Goal: Answer question/provide support

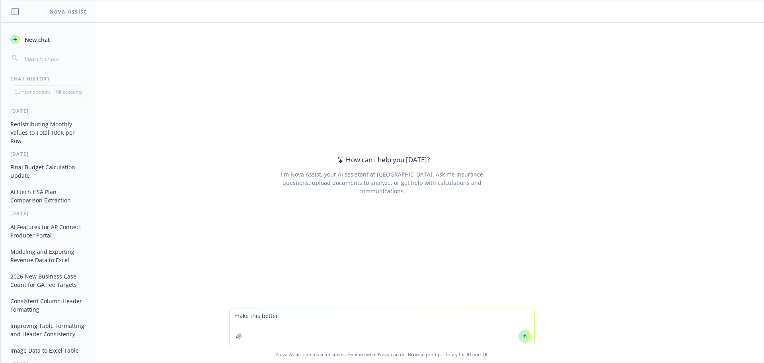
type textarea "make this better: Hi [PERSON_NAME] - Thanks for your patience, Attached is the …"
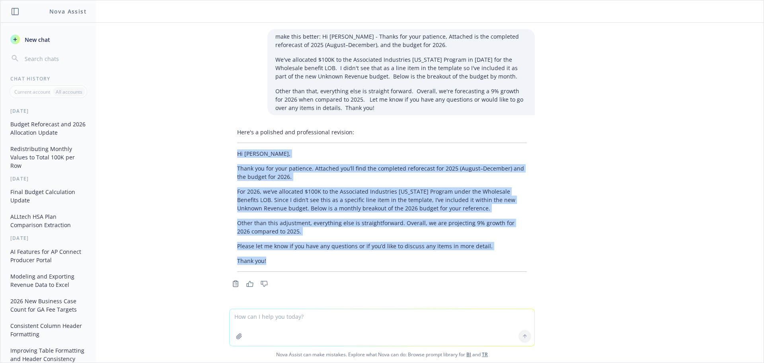
drag, startPoint x: 294, startPoint y: 261, endPoint x: 214, endPoint y: 154, distance: 133.6
click at [214, 154] on div "make this better: Hi [PERSON_NAME] - Thanks for your patience, Attached is the …" at bounding box center [381, 166] width 763 height 286
drag, startPoint x: 243, startPoint y: 170, endPoint x: 250, endPoint y: 174, distance: 8.2
click at [250, 174] on p "Thank you for your patience. Attached you’ll find the completed reforecast for …" at bounding box center [382, 172] width 290 height 17
drag, startPoint x: 263, startPoint y: 262, endPoint x: 220, endPoint y: 151, distance: 118.5
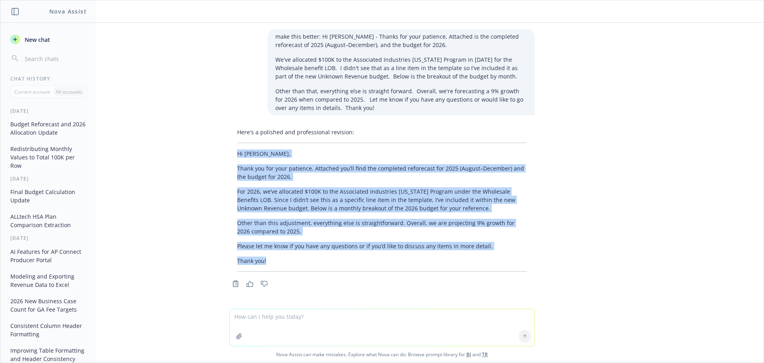
click at [223, 151] on div "Here's a polished and professional revision: Hi [PERSON_NAME], Thank you for yo…" at bounding box center [382, 207] width 318 height 164
copy div "Hi [PERSON_NAME], Thank you for your patience. Attached you’ll find the complet…"
click at [233, 282] on icon "Copy to clipboard" at bounding box center [235, 284] width 5 height 6
click at [270, 262] on p "Thank you!" at bounding box center [382, 260] width 290 height 8
drag, startPoint x: 269, startPoint y: 261, endPoint x: 221, endPoint y: 153, distance: 118.3
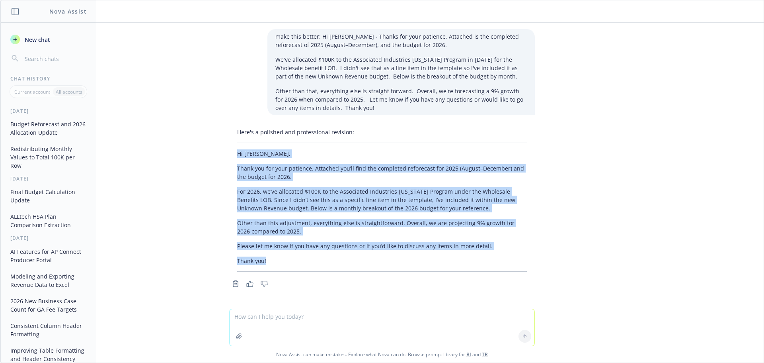
click at [223, 153] on div "Here's a polished and professional revision: Hi [PERSON_NAME], Thank you for yo…" at bounding box center [382, 207] width 318 height 164
copy div "Hi [PERSON_NAME], Thank you for your patience. Attached you’ll find the complet…"
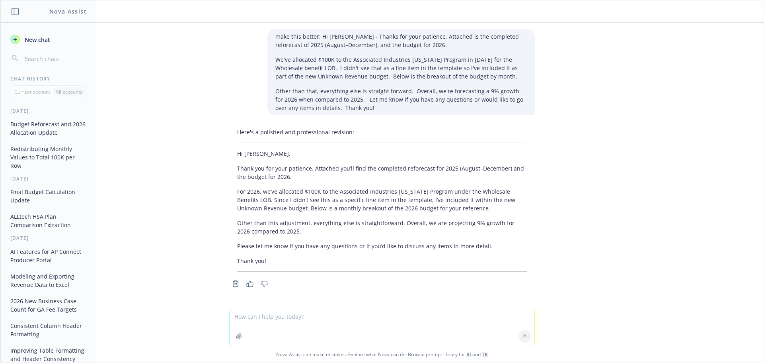
click at [155, 99] on div "make this better: Hi [PERSON_NAME] - Thanks for your patience, Attached is the …" at bounding box center [381, 166] width 763 height 286
